Goal: Entertainment & Leisure: Consume media (video, audio)

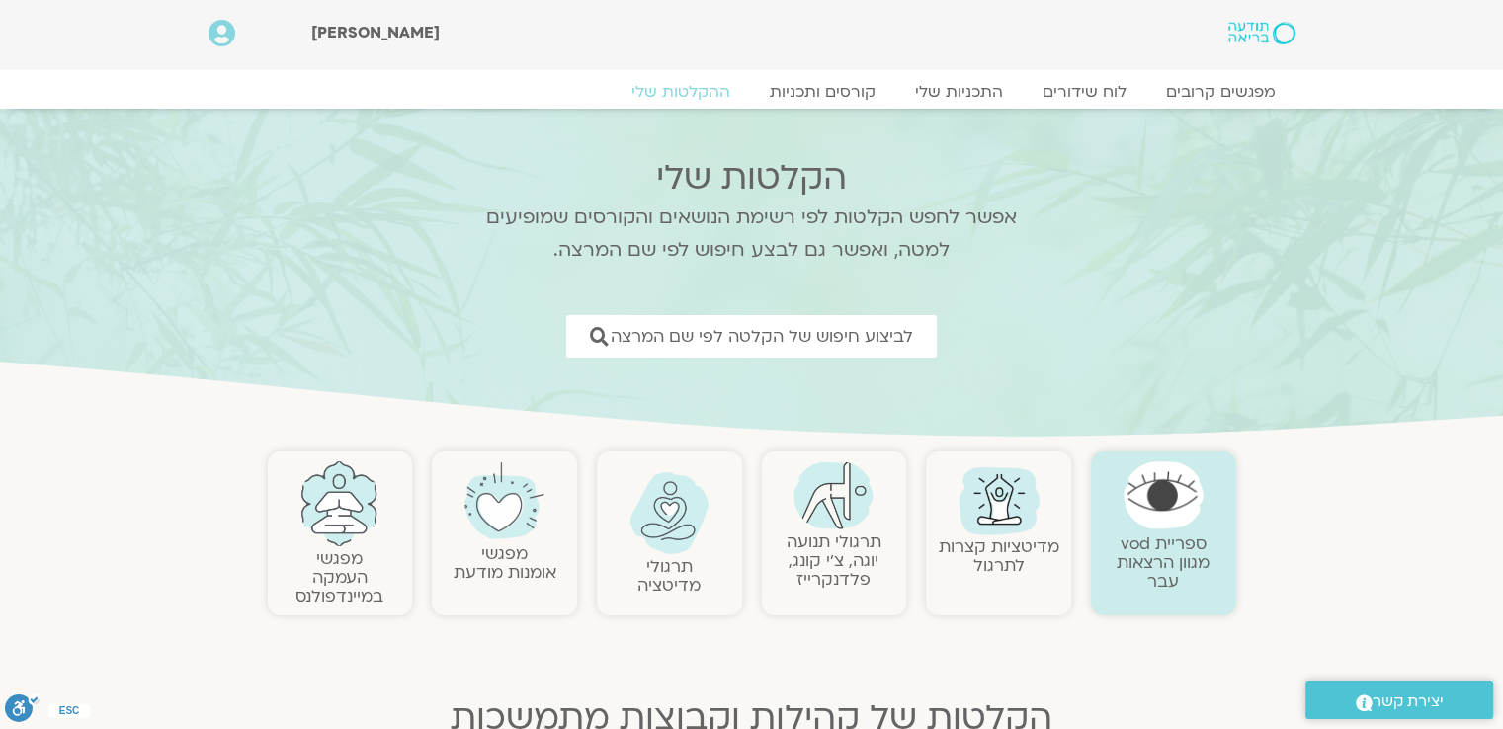
click at [837, 527] on img at bounding box center [833, 495] width 80 height 68
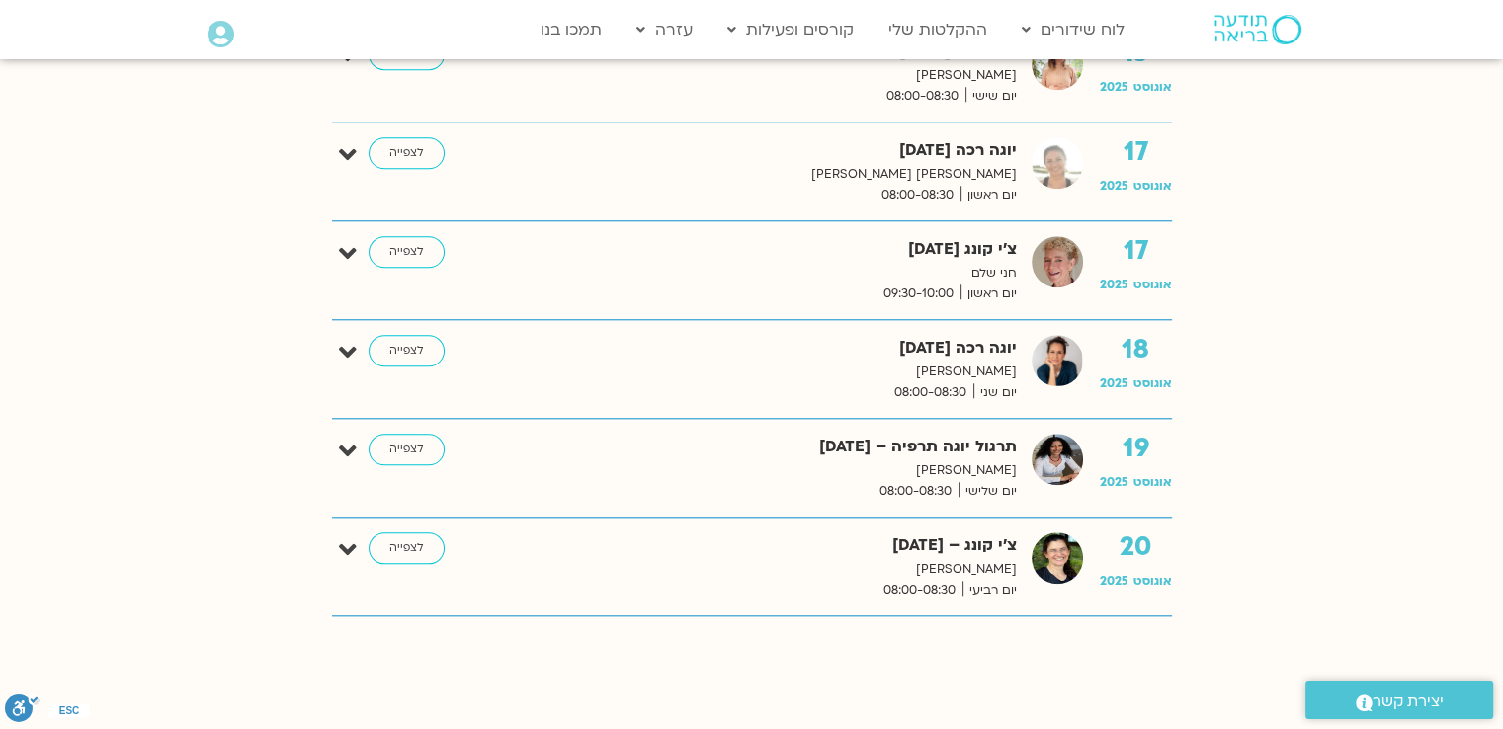
scroll to position [2075, 0]
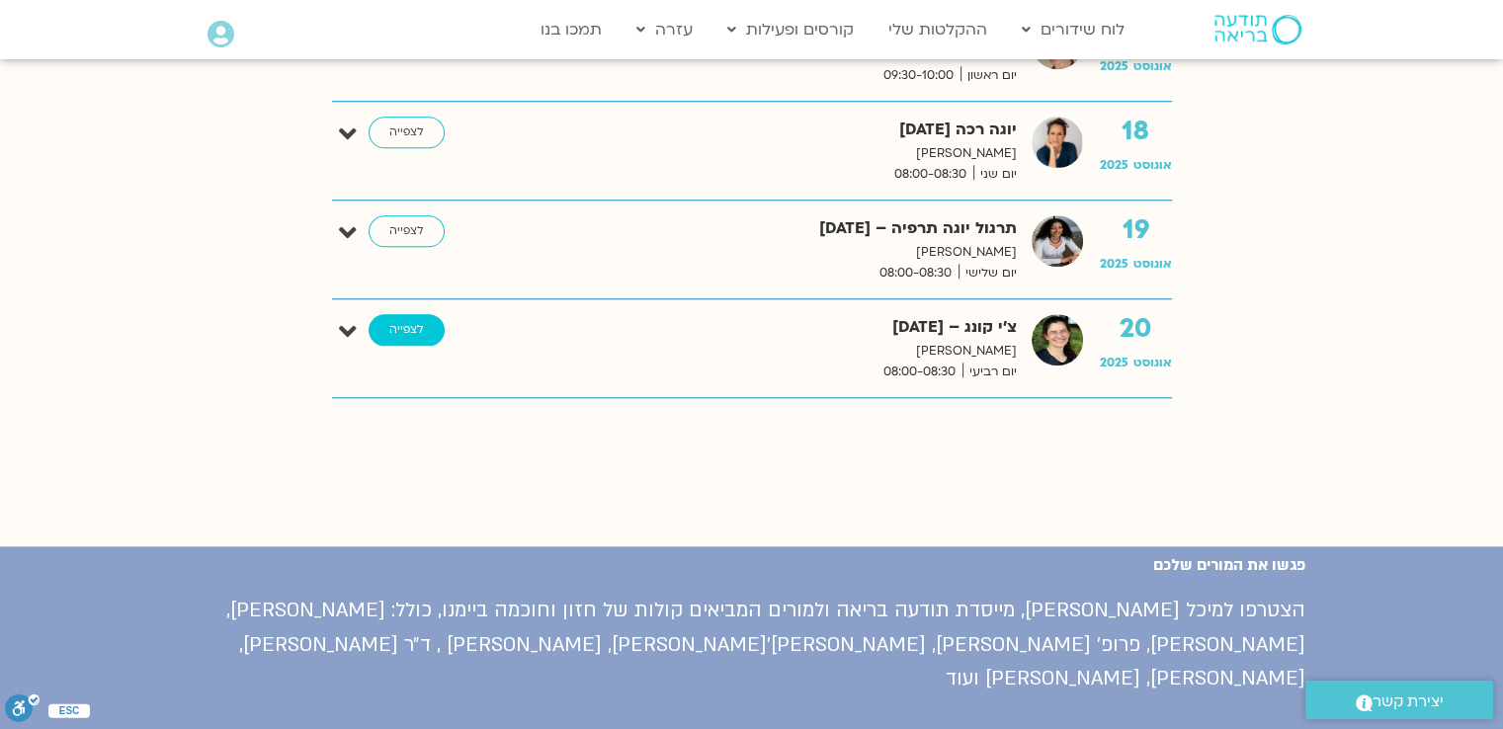
click at [411, 329] on link "לצפייה" at bounding box center [407, 330] width 76 height 32
